Goal: Information Seeking & Learning: Learn about a topic

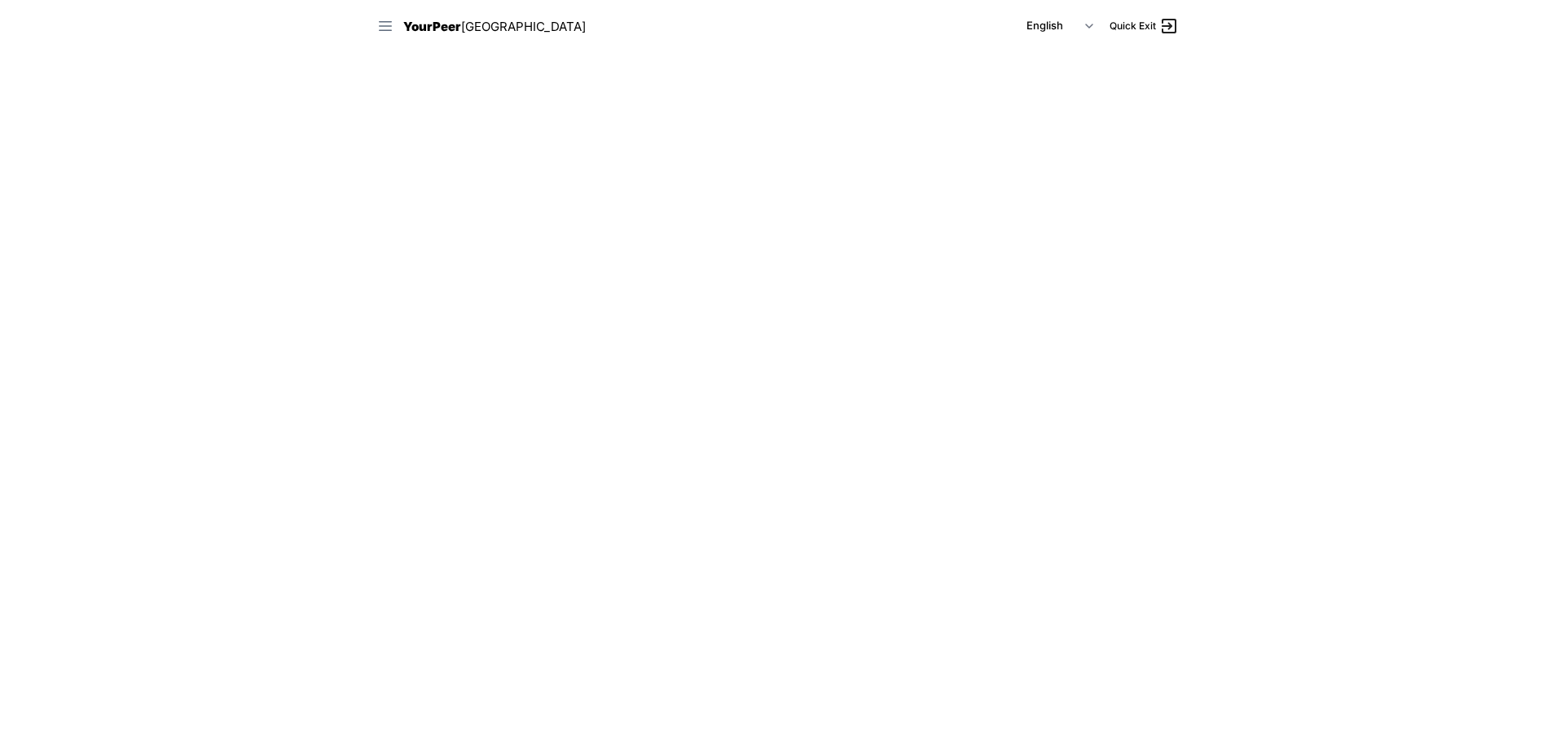
click at [382, 21] on icon at bounding box center [385, 26] width 13 height 10
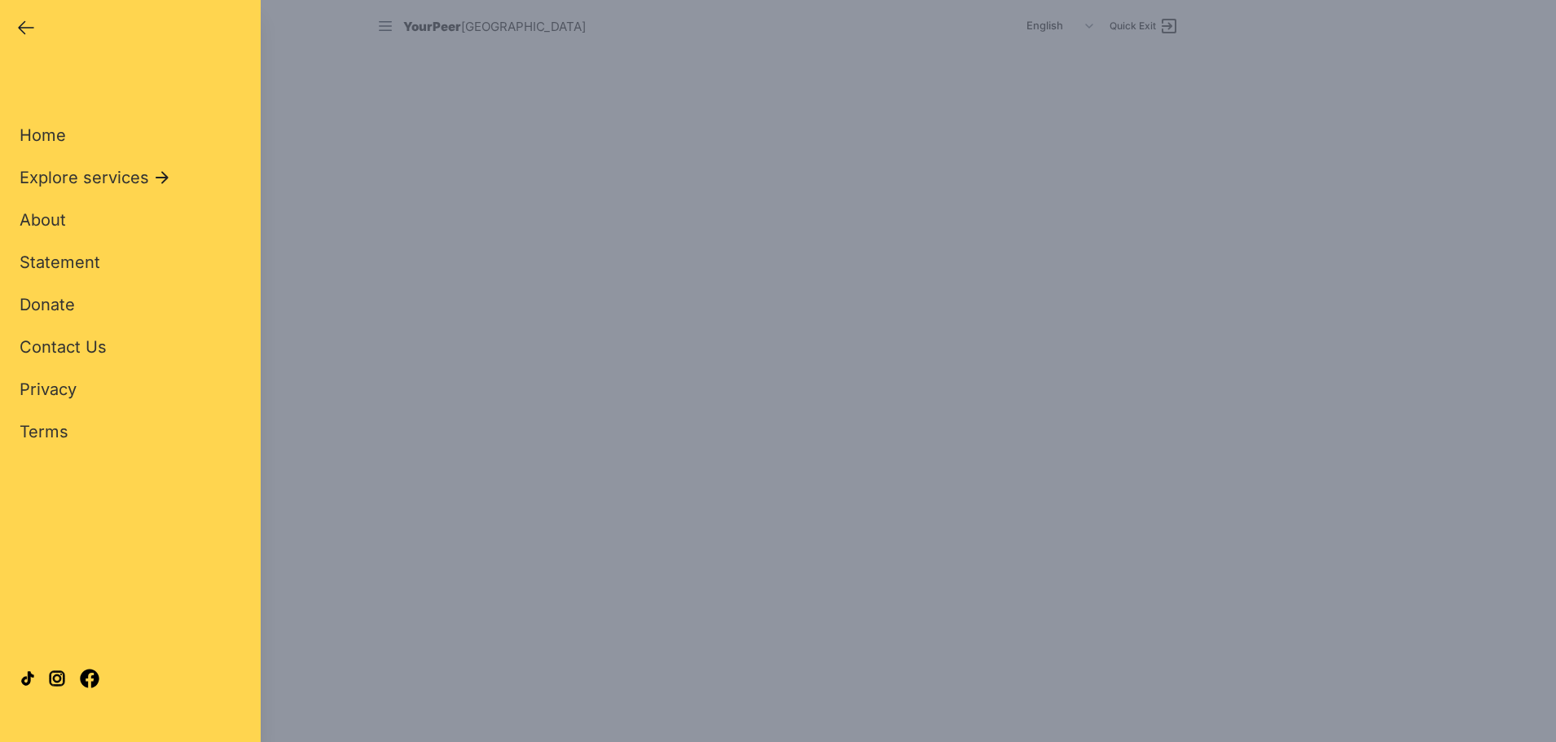
click at [382, 23] on div "Close panel YourPeer [GEOGRAPHIC_DATA] Quick Exit Single Adult Families Soup Ki…" at bounding box center [778, 371] width 1556 height 742
click at [721, 486] on div "Close panel YourPeer [GEOGRAPHIC_DATA] Quick Exit Single Adult Families Soup Ki…" at bounding box center [778, 371] width 1556 height 742
click at [7, 16] on div "Close panel YourPeer [GEOGRAPHIC_DATA] Quick Exit" at bounding box center [130, 26] width 261 height 52
click at [11, 27] on div "Close panel YourPeer [GEOGRAPHIC_DATA] Quick Exit" at bounding box center [130, 26] width 261 height 52
click at [20, 27] on icon "button" at bounding box center [26, 28] width 15 height 12
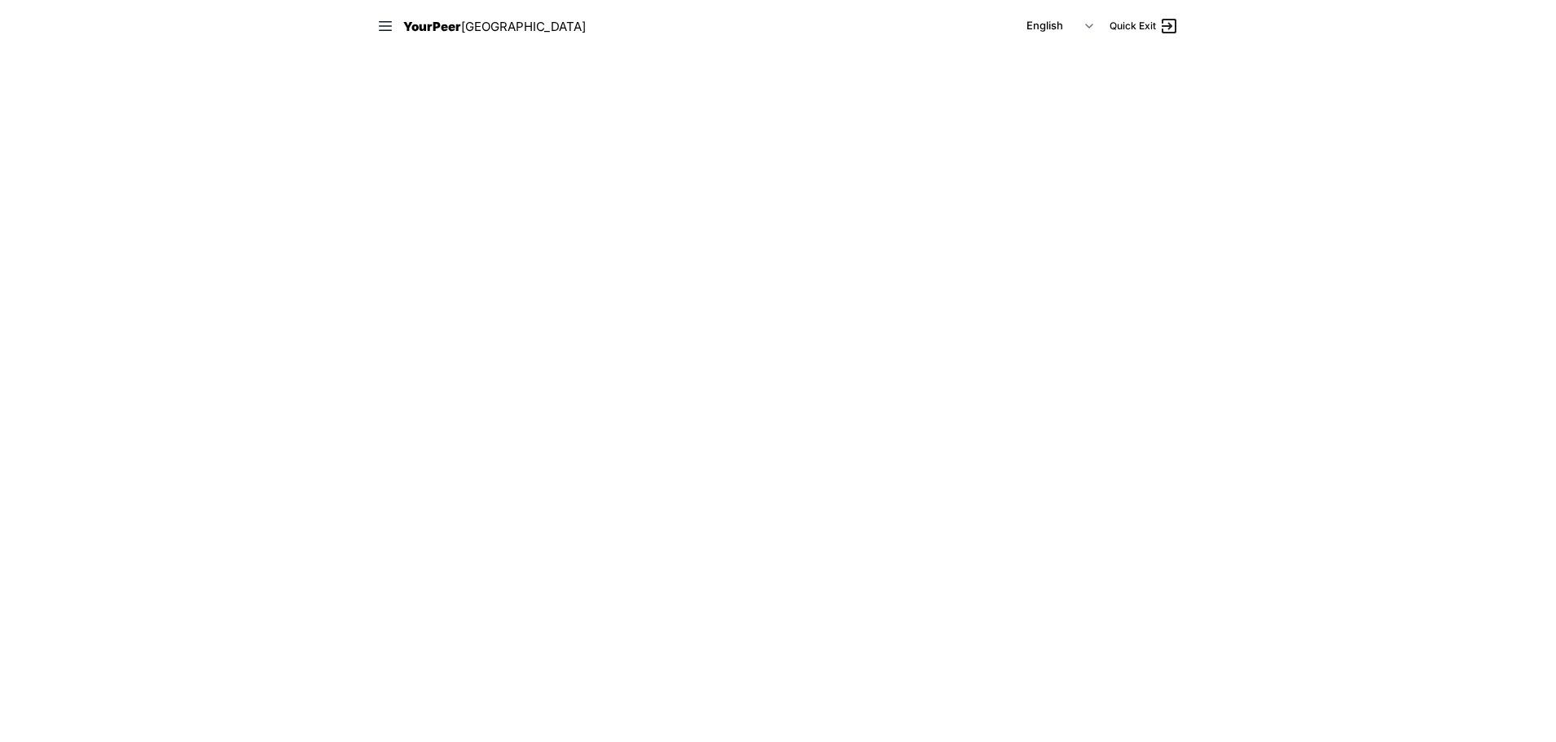
select select "recentlyUpdated"
click at [382, 29] on icon at bounding box center [385, 26] width 16 height 16
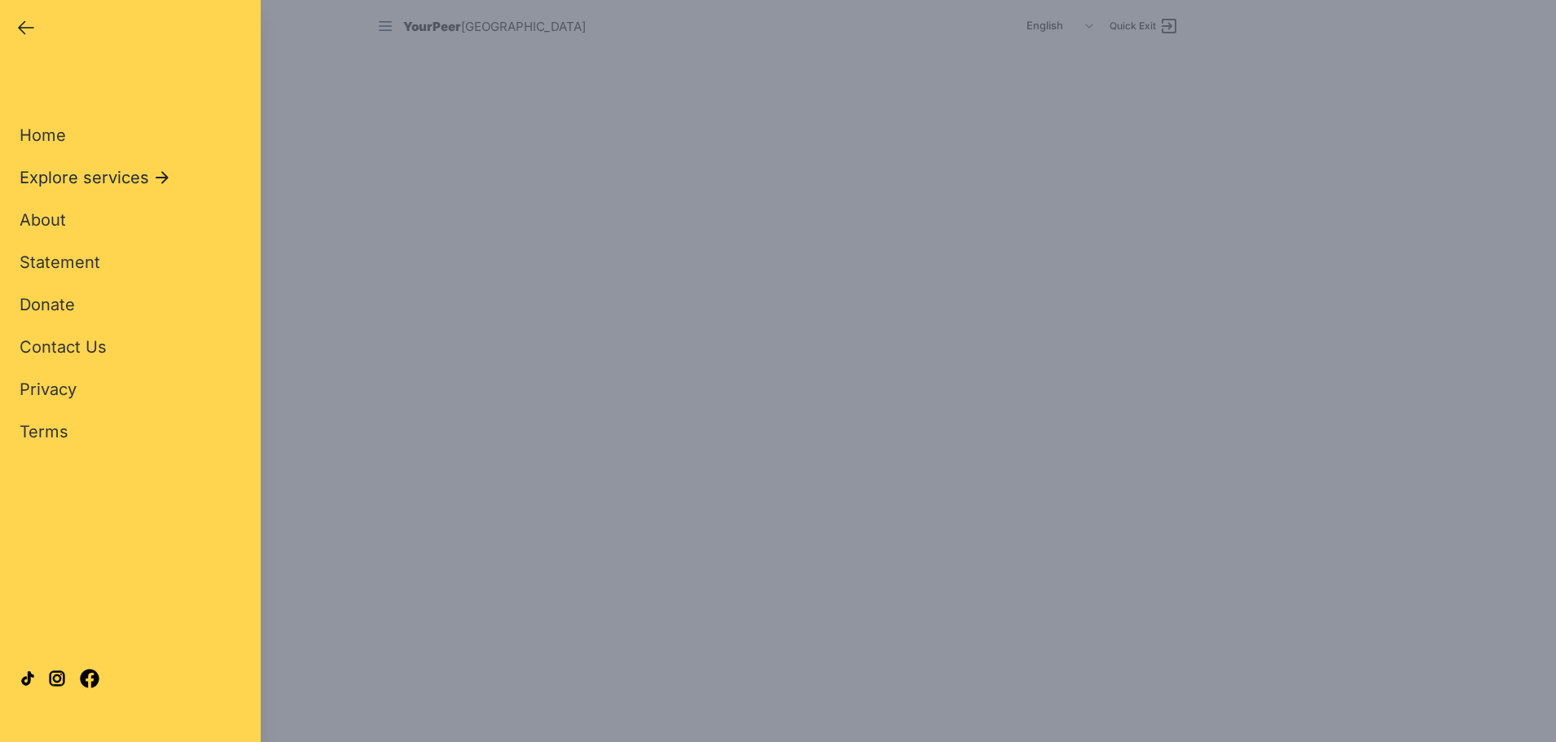
click at [116, 174] on span "Explore services" at bounding box center [85, 177] width 130 height 23
click at [39, 221] on span "Food" at bounding box center [39, 220] width 38 height 23
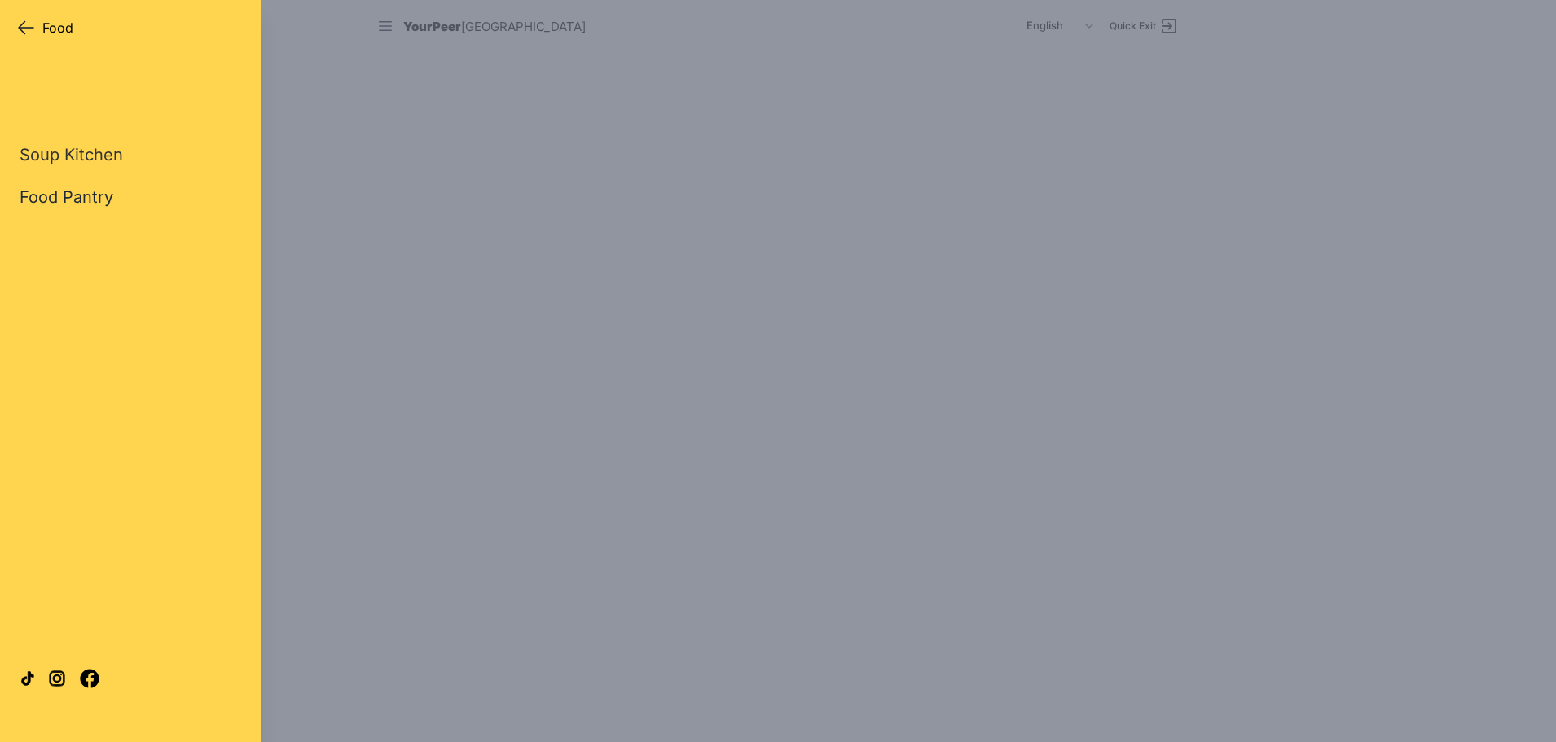
click at [66, 189] on link "Food Pantry" at bounding box center [67, 197] width 94 height 23
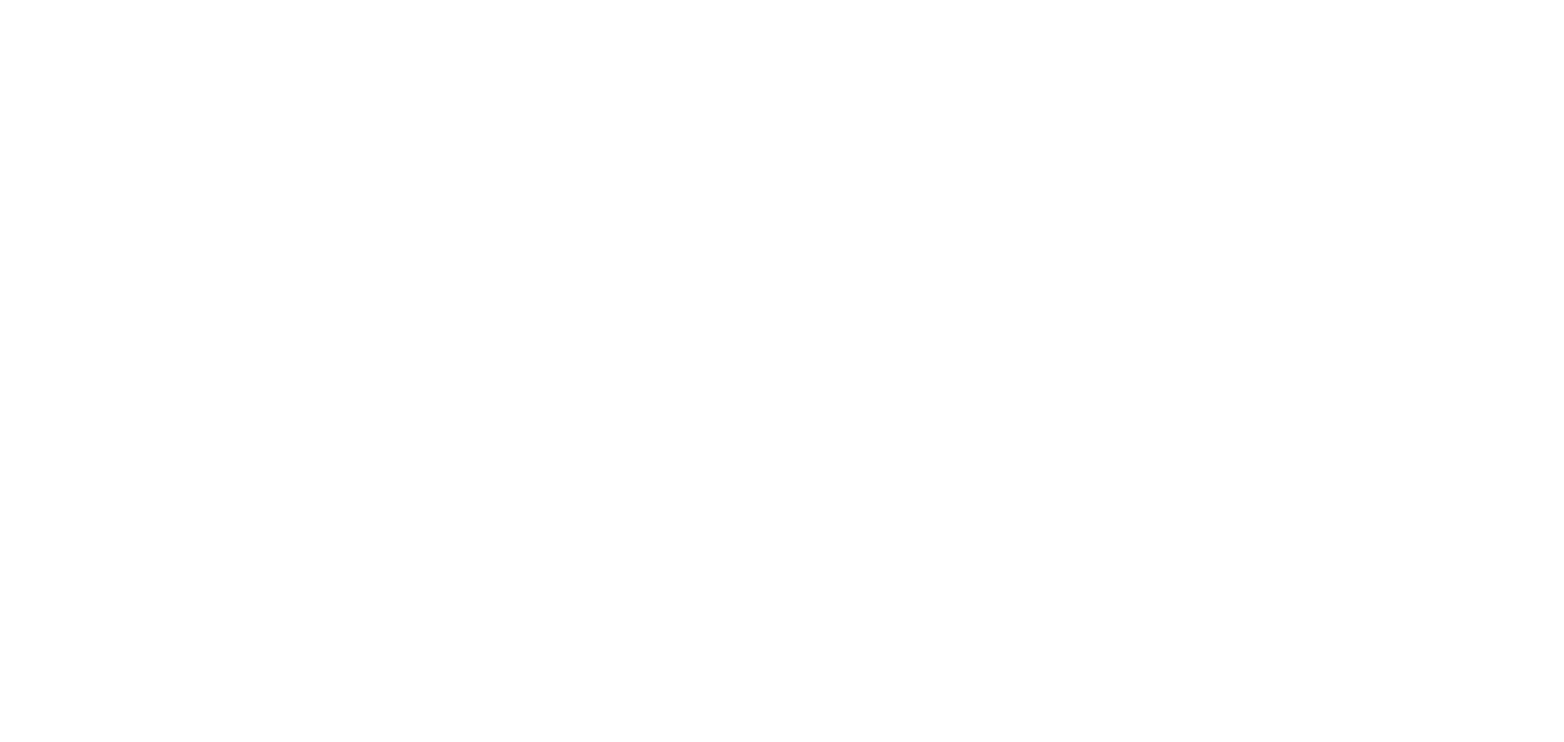
select select "recentlyUpdated"
